Goal: Navigation & Orientation: Find specific page/section

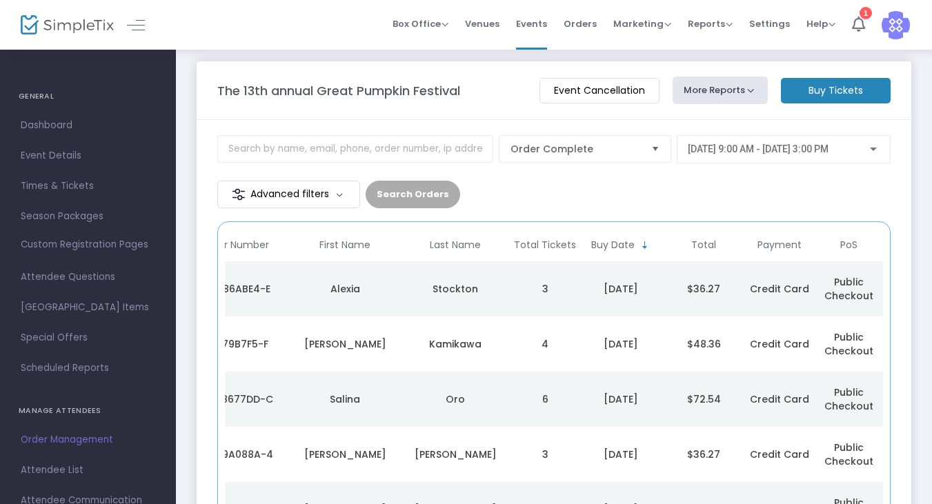
scroll to position [8, 0]
click at [542, 24] on span "Events" at bounding box center [531, 23] width 31 height 35
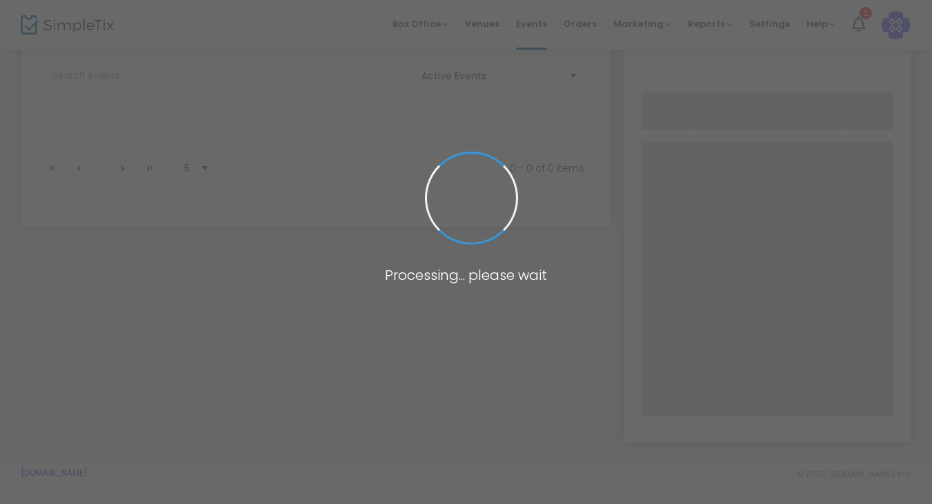
scroll to position [74, 0]
